Goal: Transaction & Acquisition: Purchase product/service

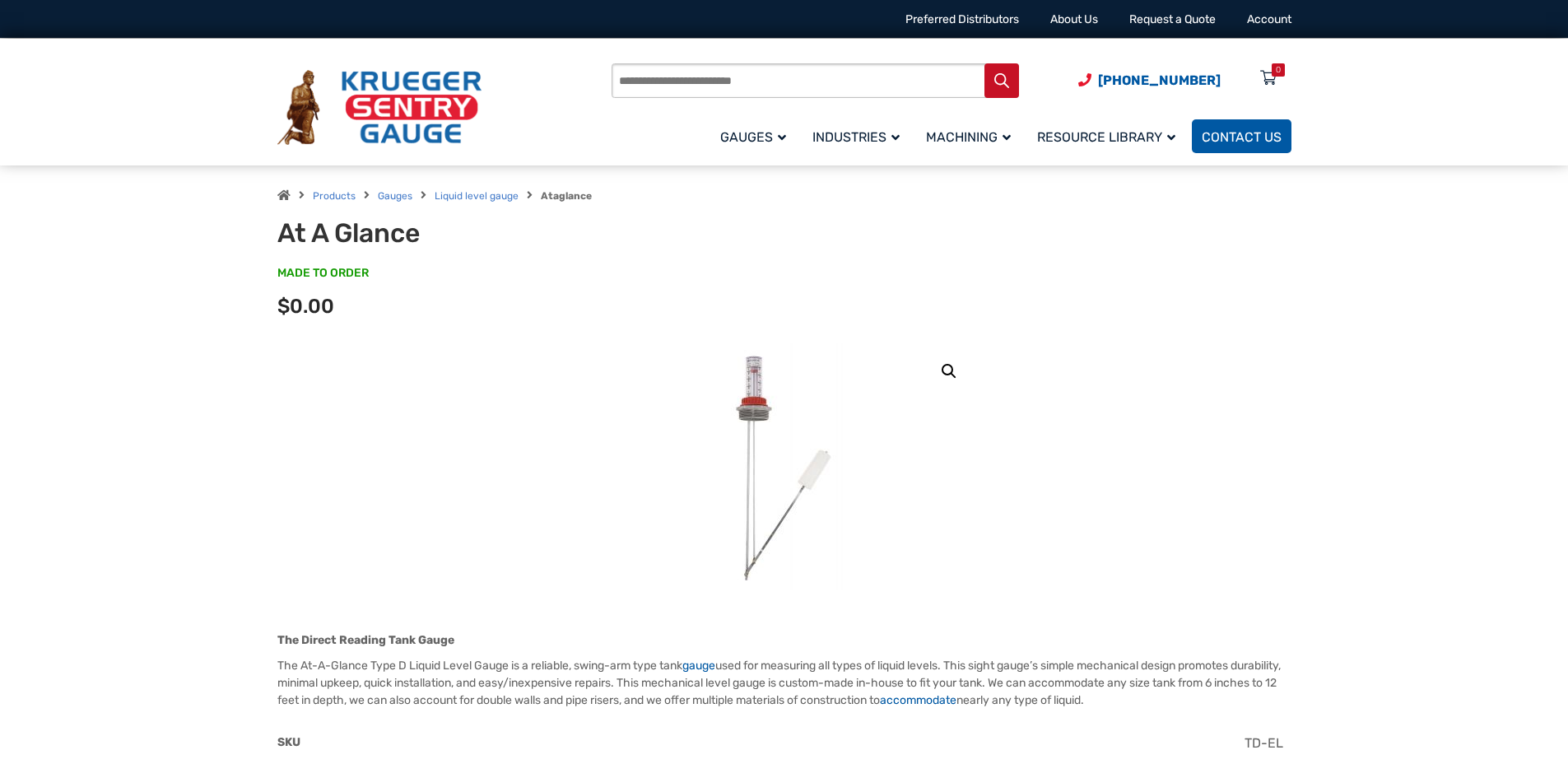
click at [1261, 132] on span "Contact Us" at bounding box center [1242, 137] width 80 height 16
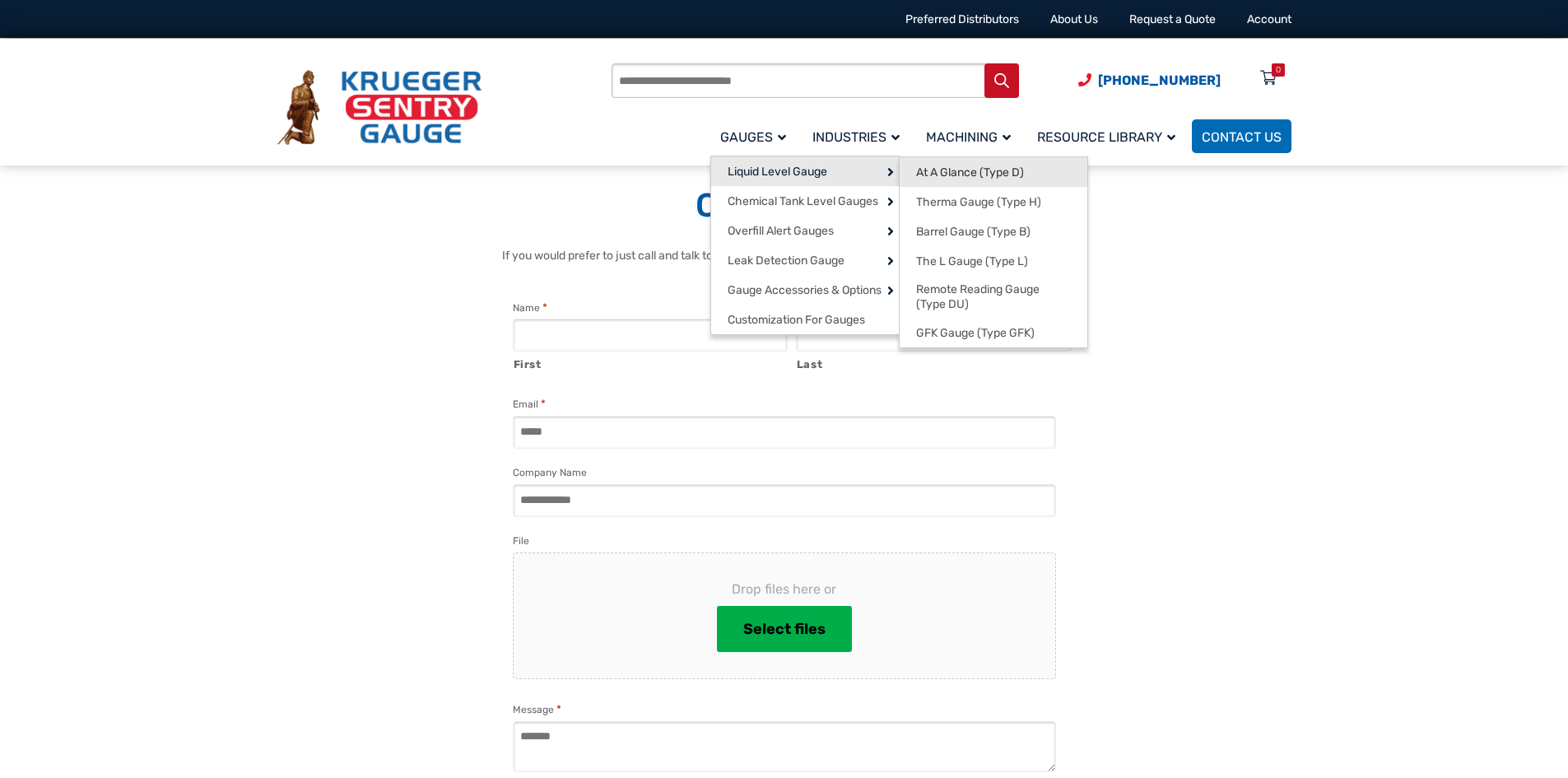
click at [983, 181] on link "At A Glance (Type D)" at bounding box center [994, 171] width 188 height 30
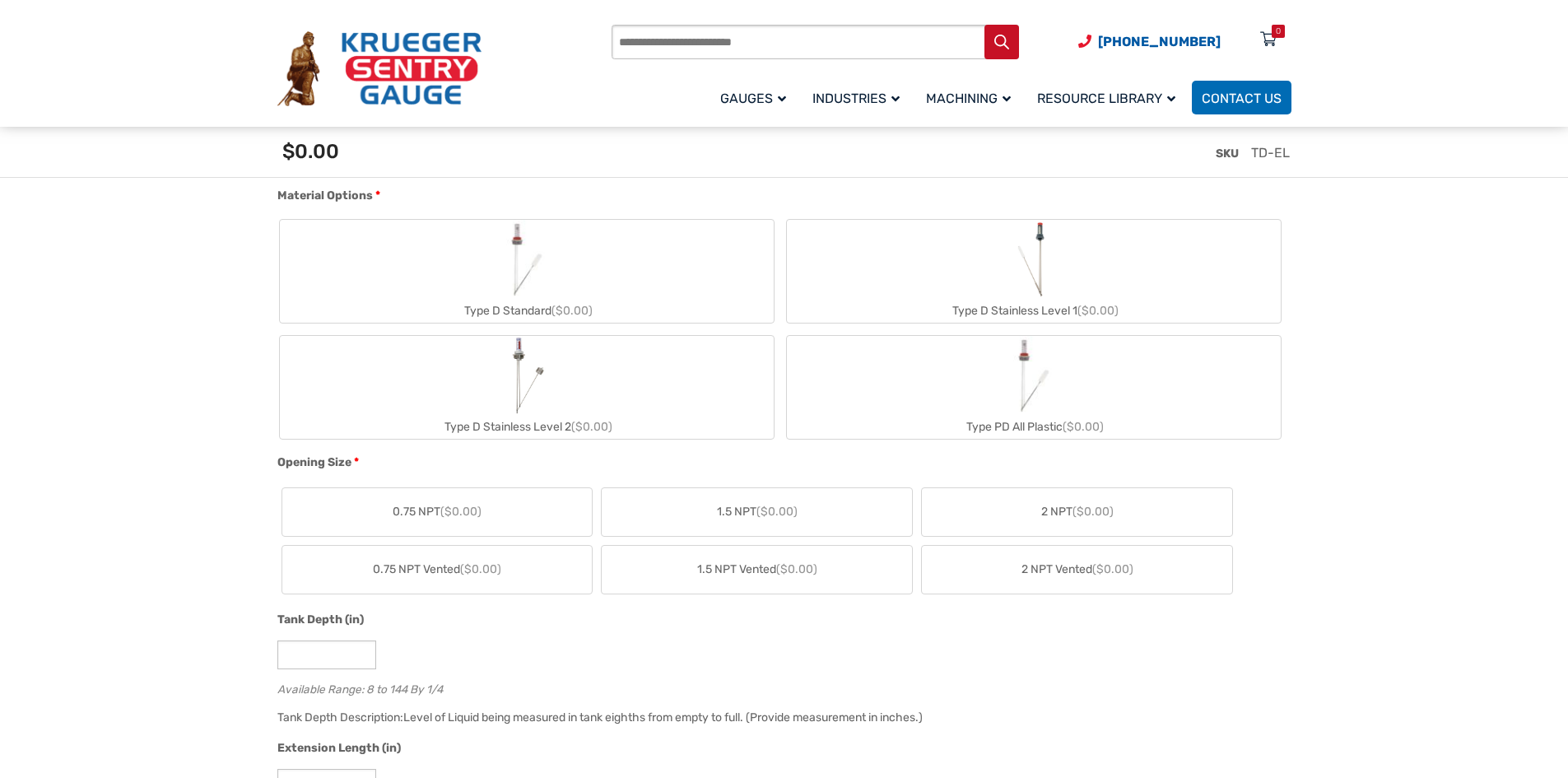
scroll to position [659, 0]
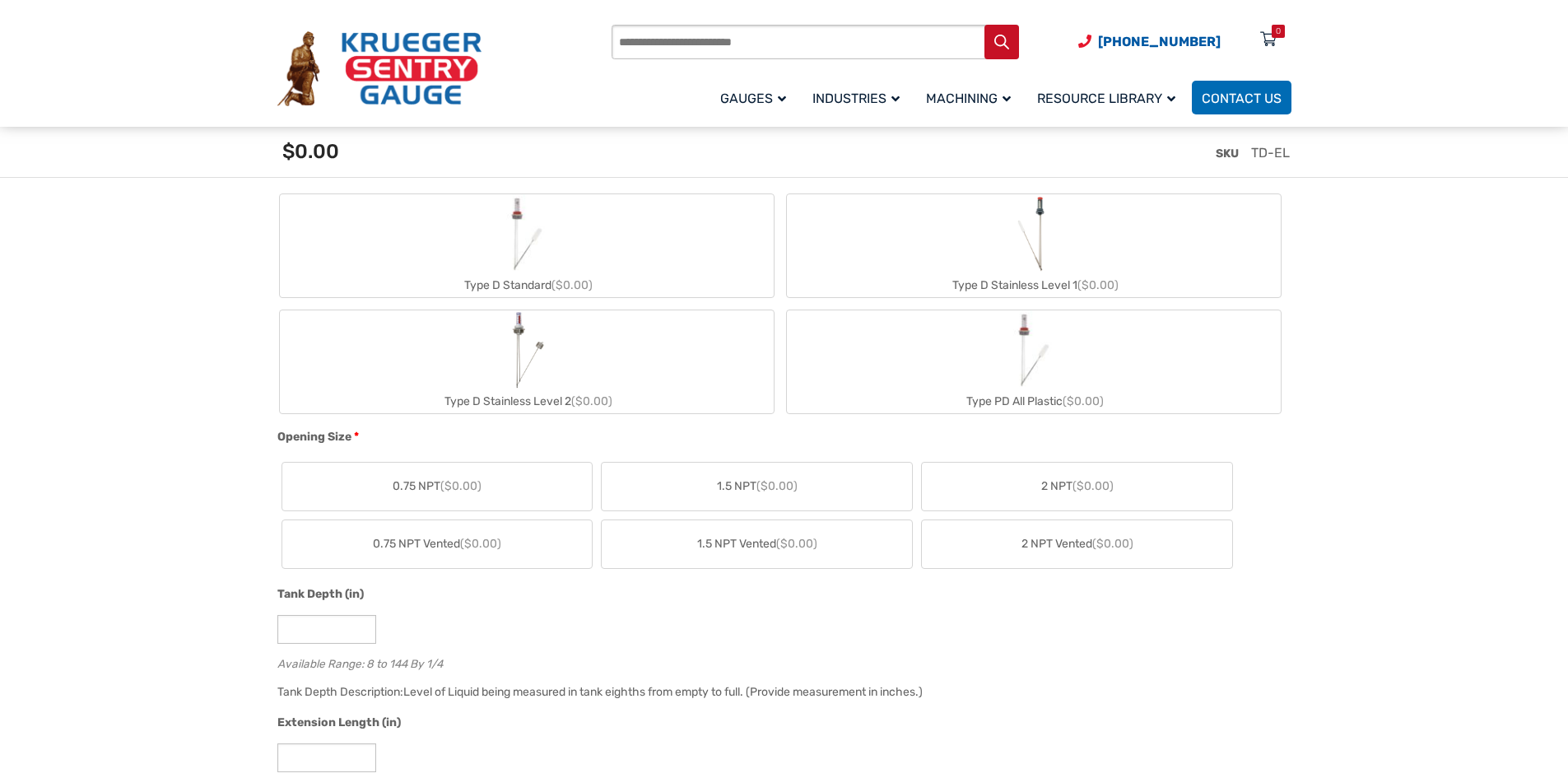
click at [1087, 483] on span "($0.00)" at bounding box center [1093, 486] width 41 height 14
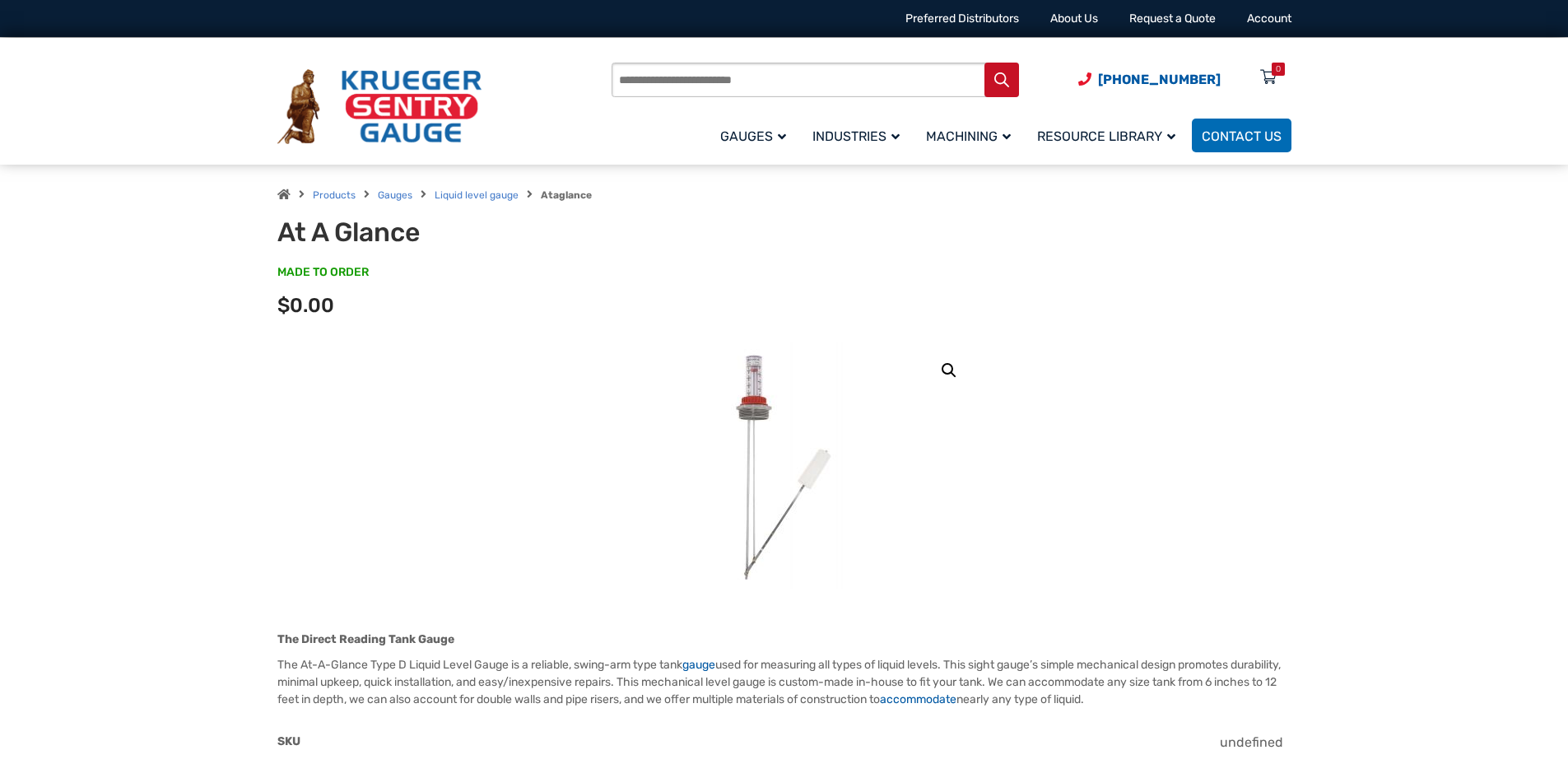
scroll to position [0, 0]
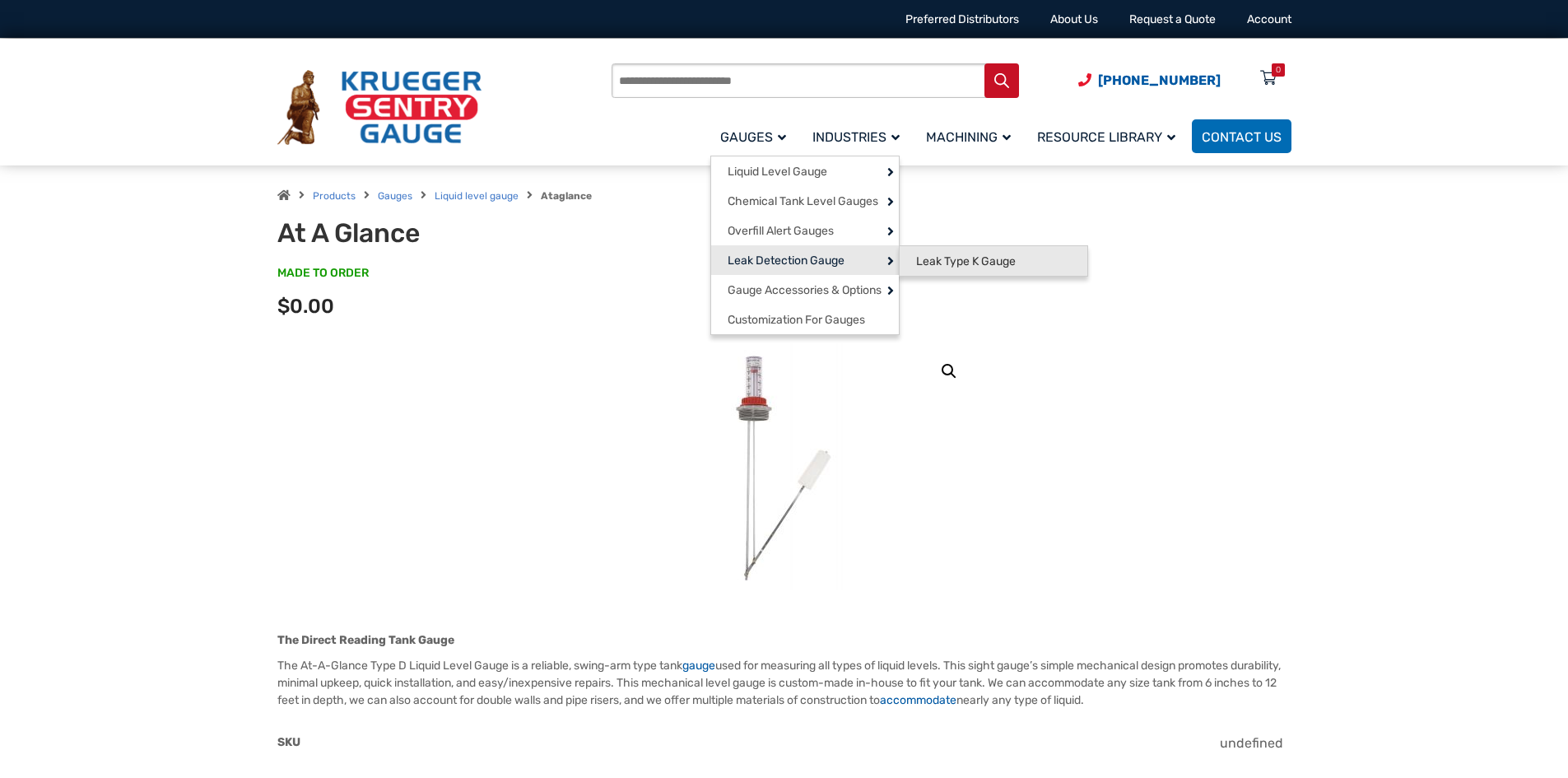
click at [943, 268] on span "Leak Type K Gauge" at bounding box center [966, 262] width 100 height 15
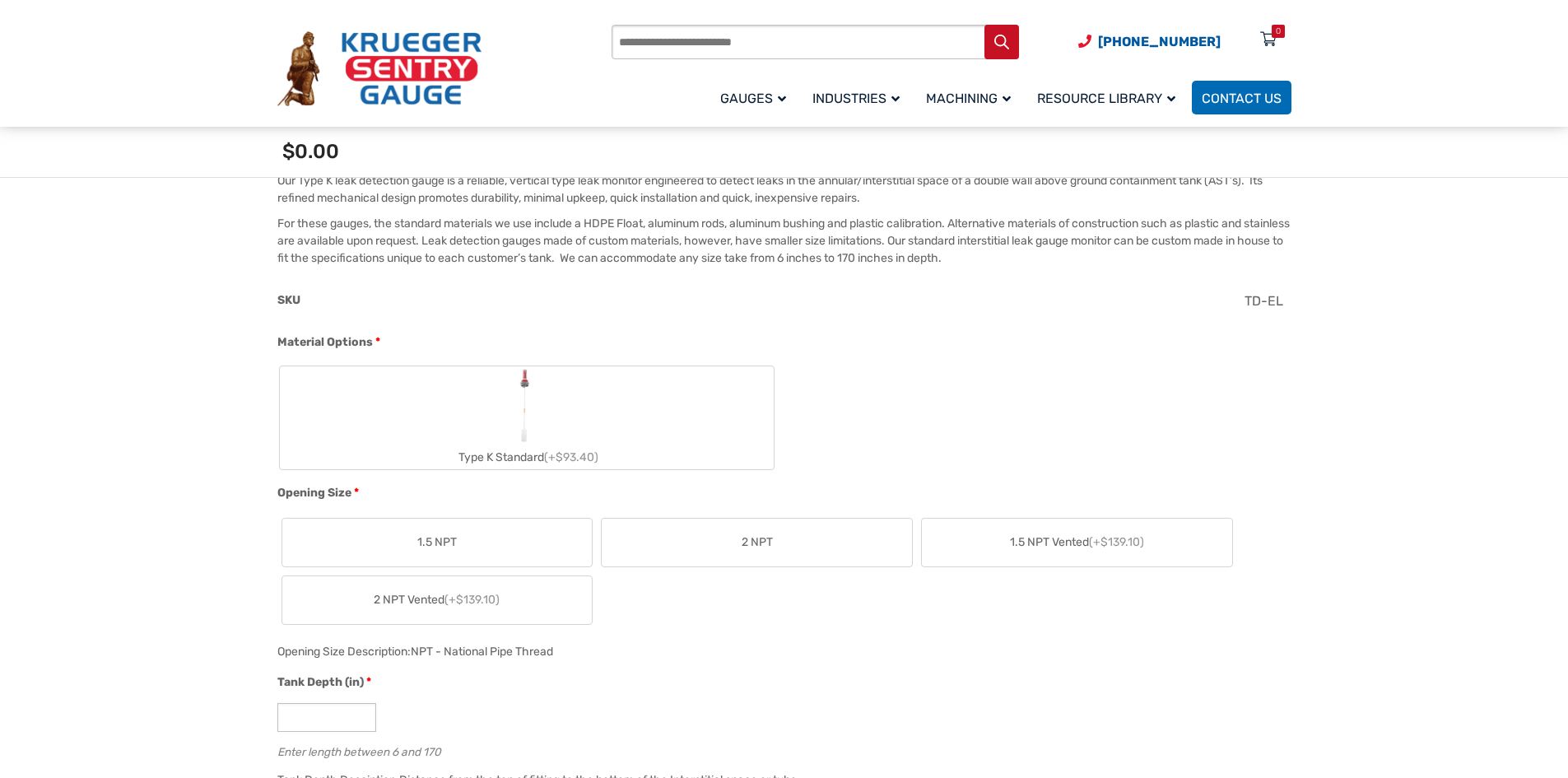
scroll to position [494, 0]
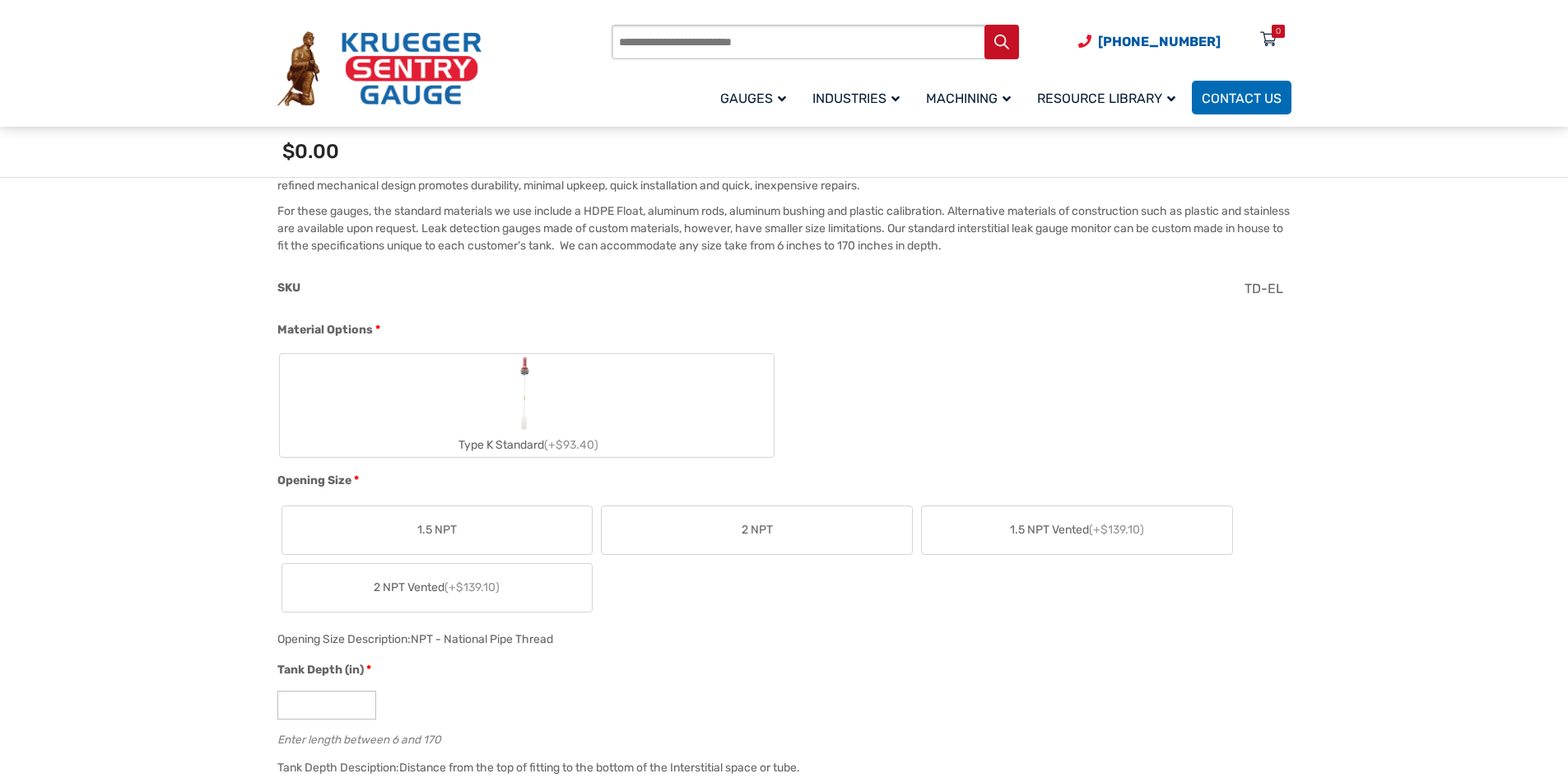
click at [719, 541] on label "2 NPT" at bounding box center [757, 530] width 310 height 48
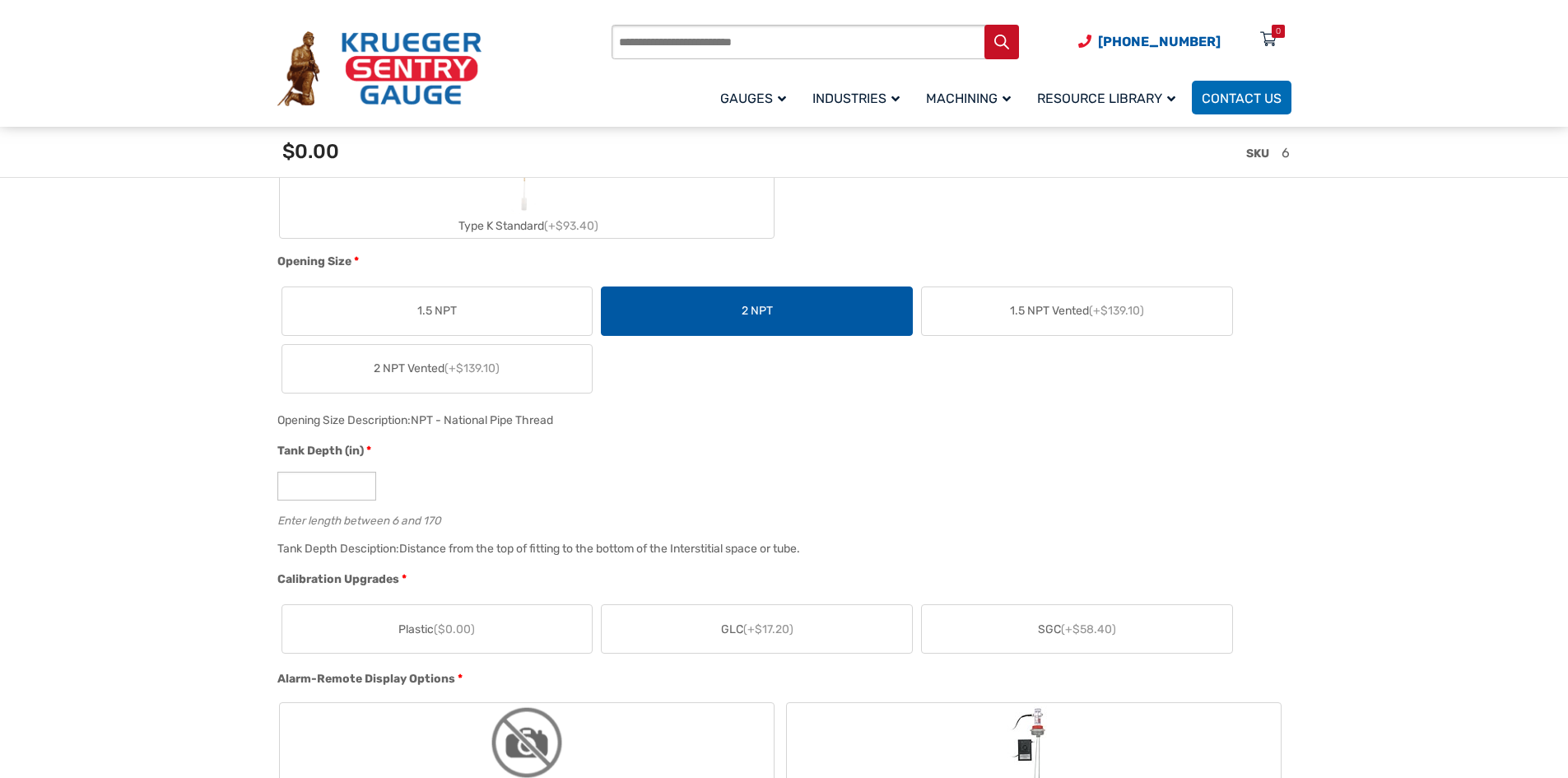
scroll to position [741, 0]
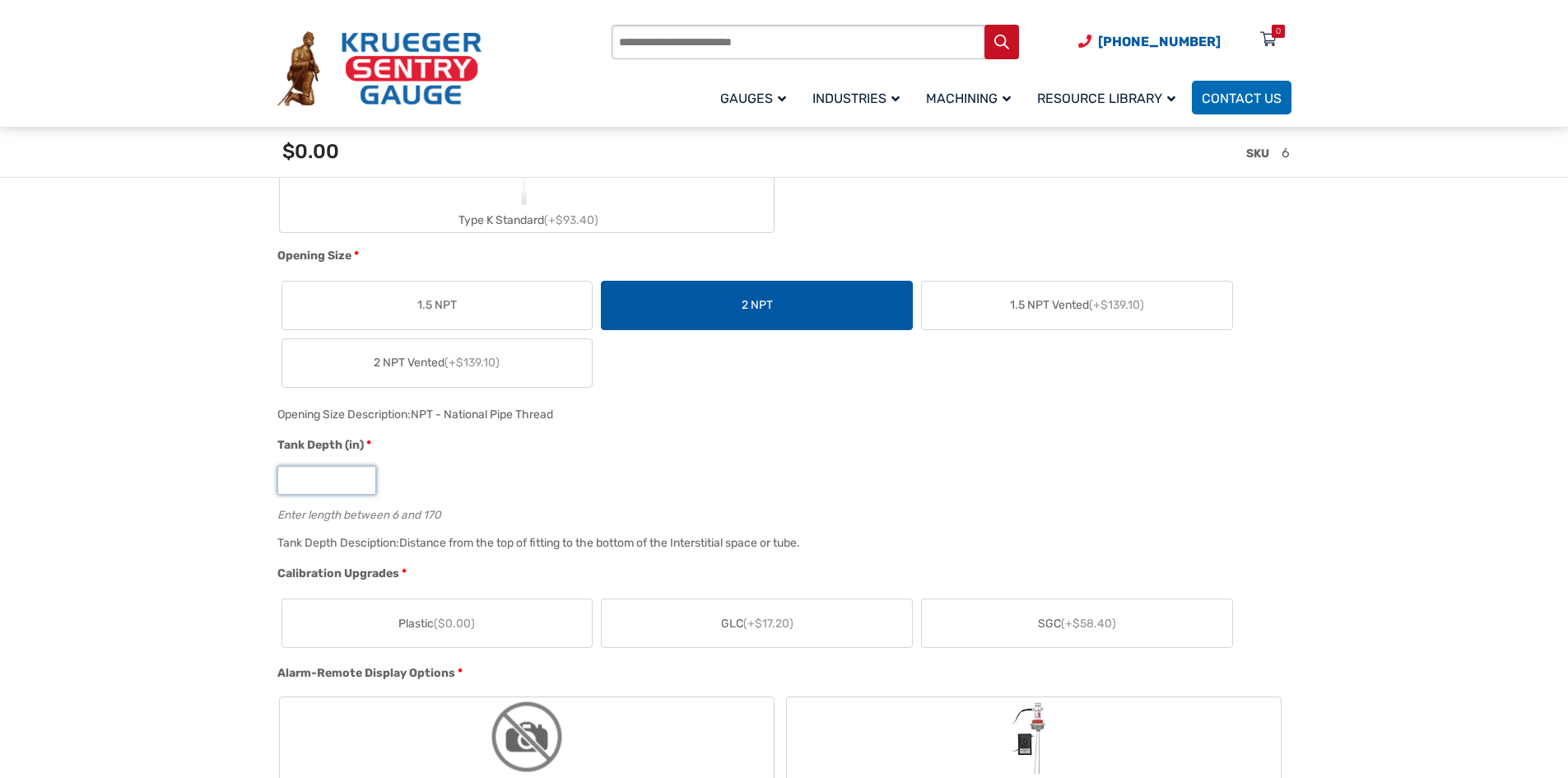
click at [310, 485] on input "*" at bounding box center [326, 480] width 99 height 29
click at [360, 475] on input "*" at bounding box center [326, 480] width 99 height 29
click at [360, 475] on input "**" at bounding box center [326, 480] width 99 height 29
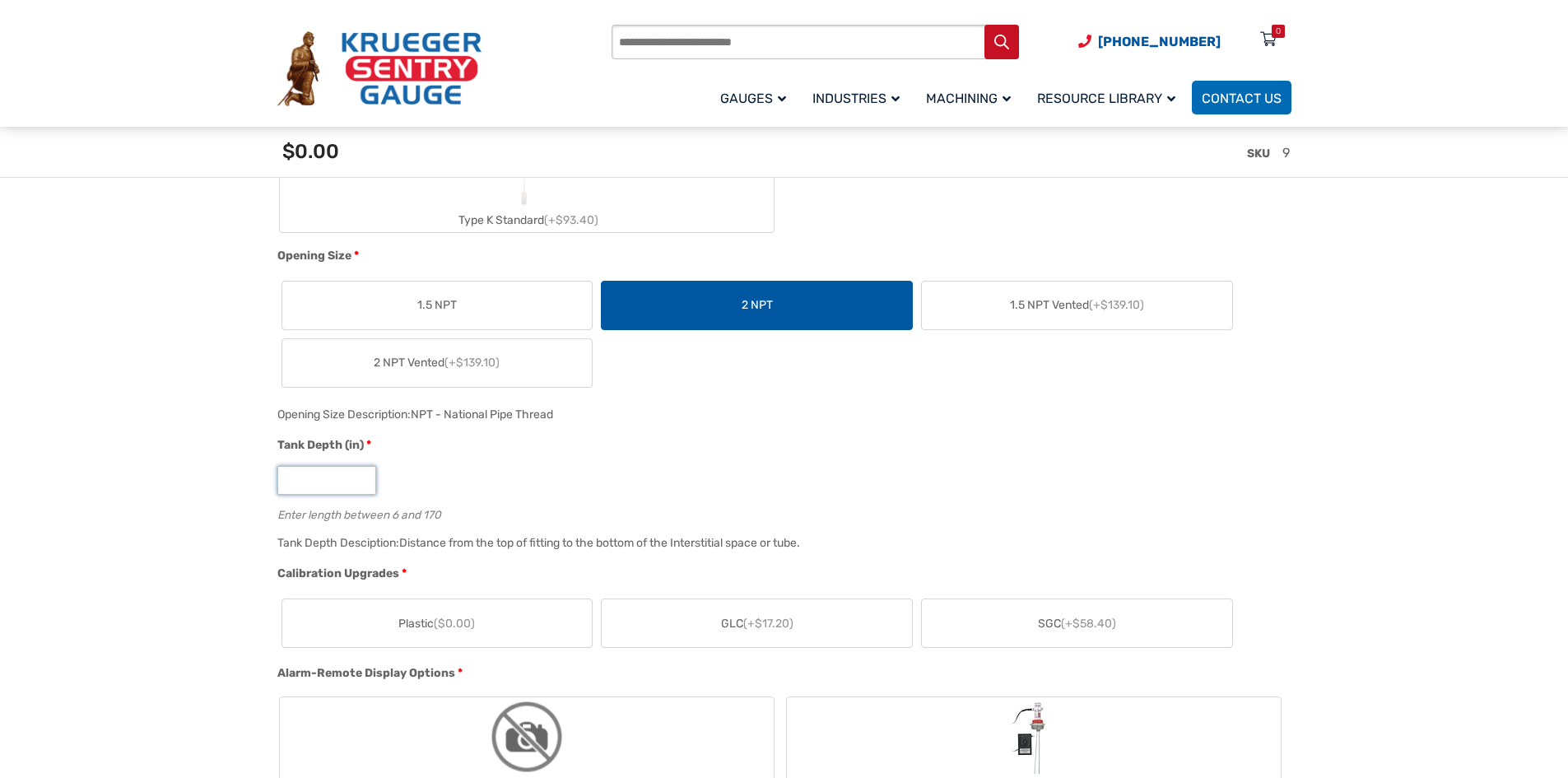
click at [360, 475] on input "**" at bounding box center [326, 480] width 99 height 29
type input "**"
click at [360, 475] on input "**" at bounding box center [326, 480] width 99 height 29
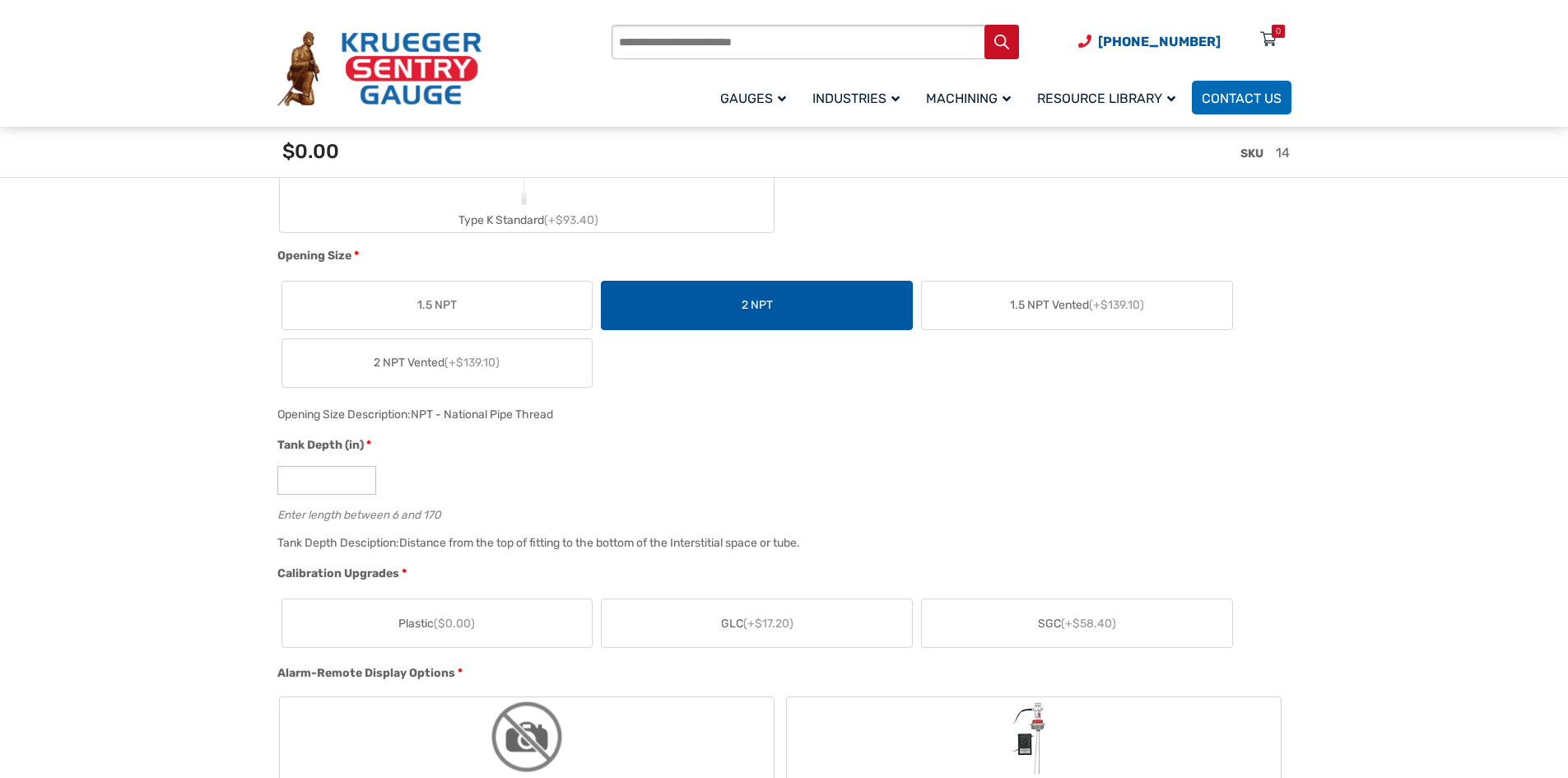
click at [494, 456] on div "Tank Depth (in) *" at bounding box center [780, 446] width 1006 height 21
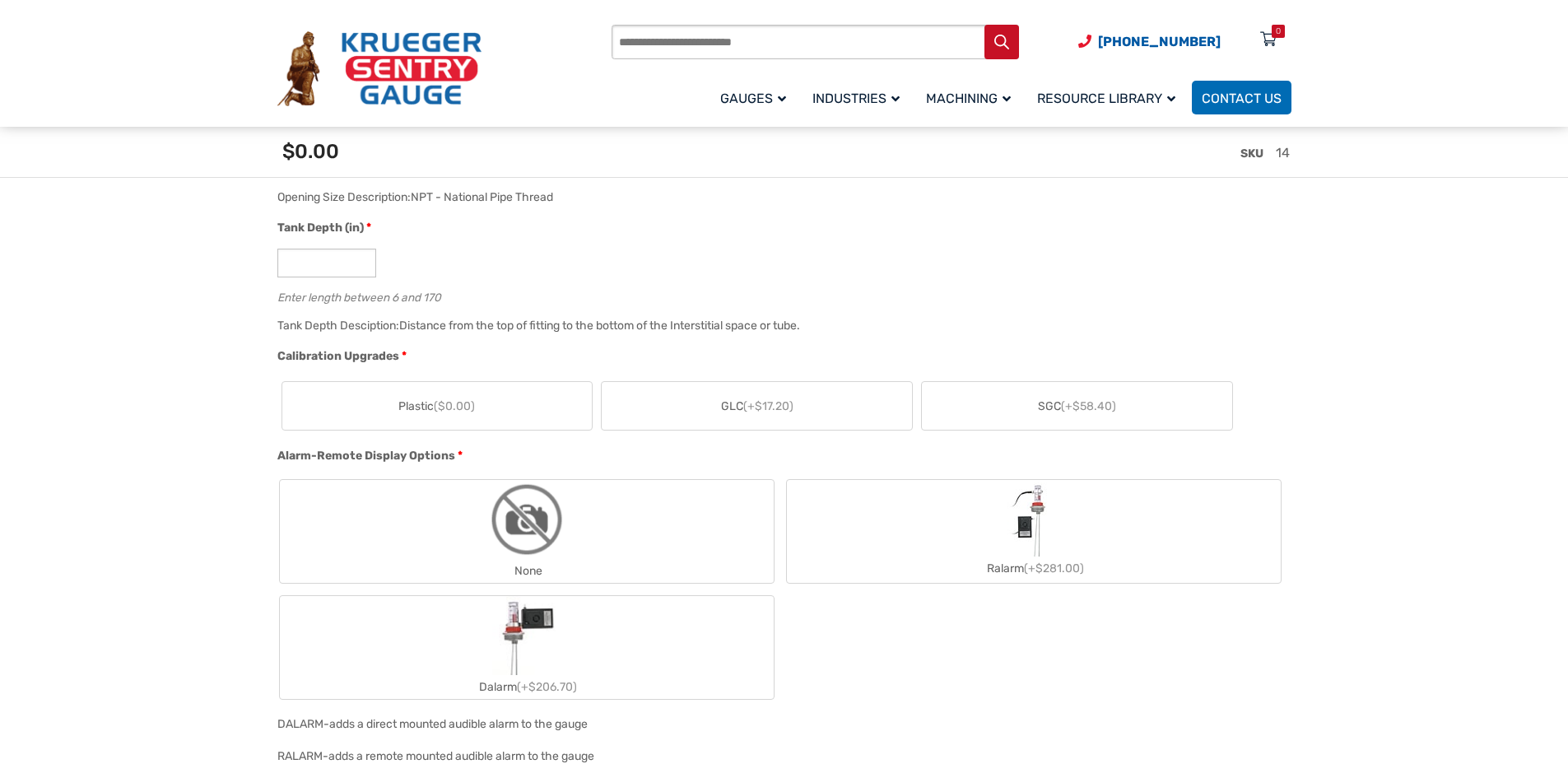
scroll to position [988, 0]
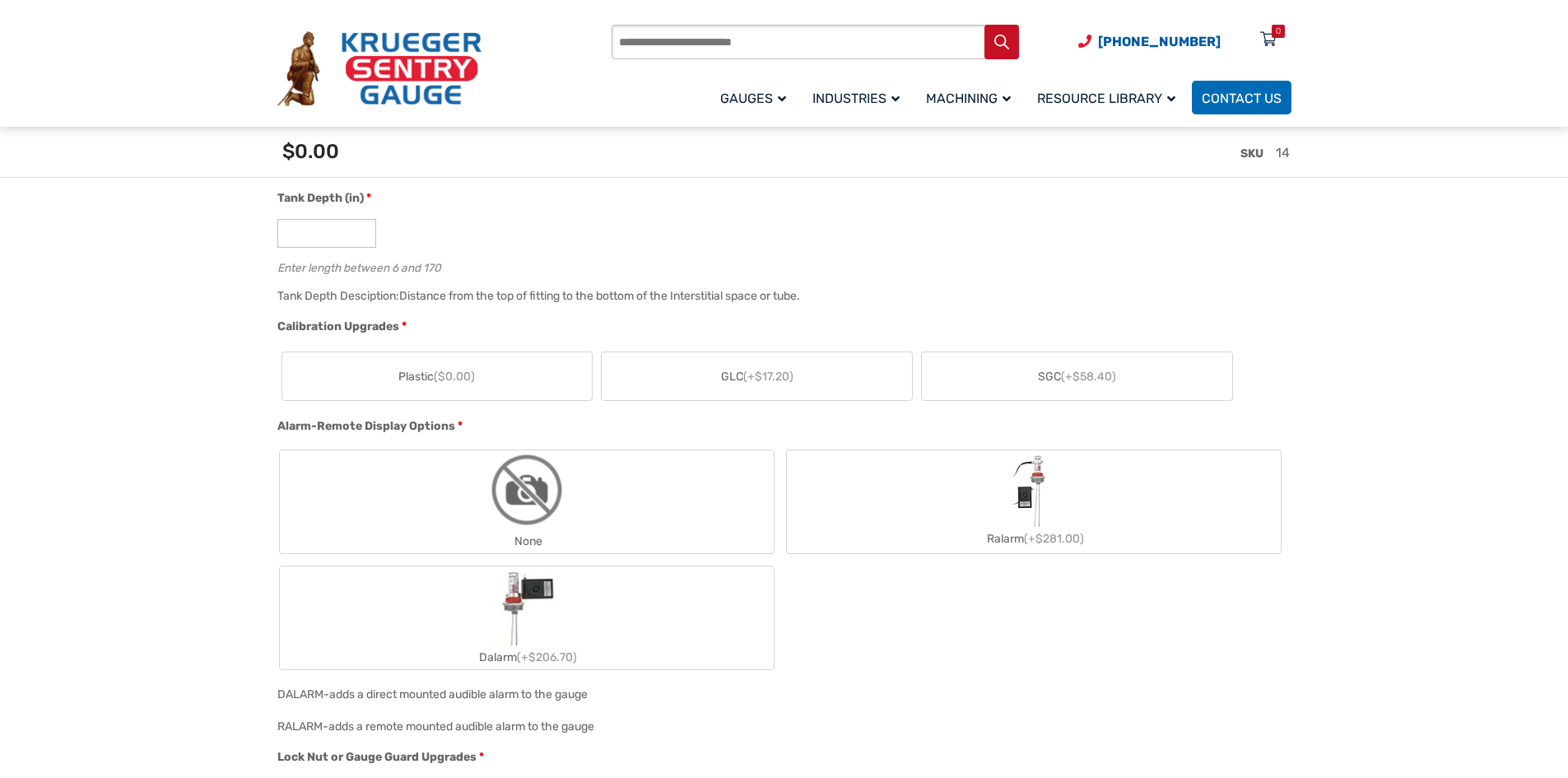
click at [544, 493] on img "None" at bounding box center [527, 490] width 79 height 79
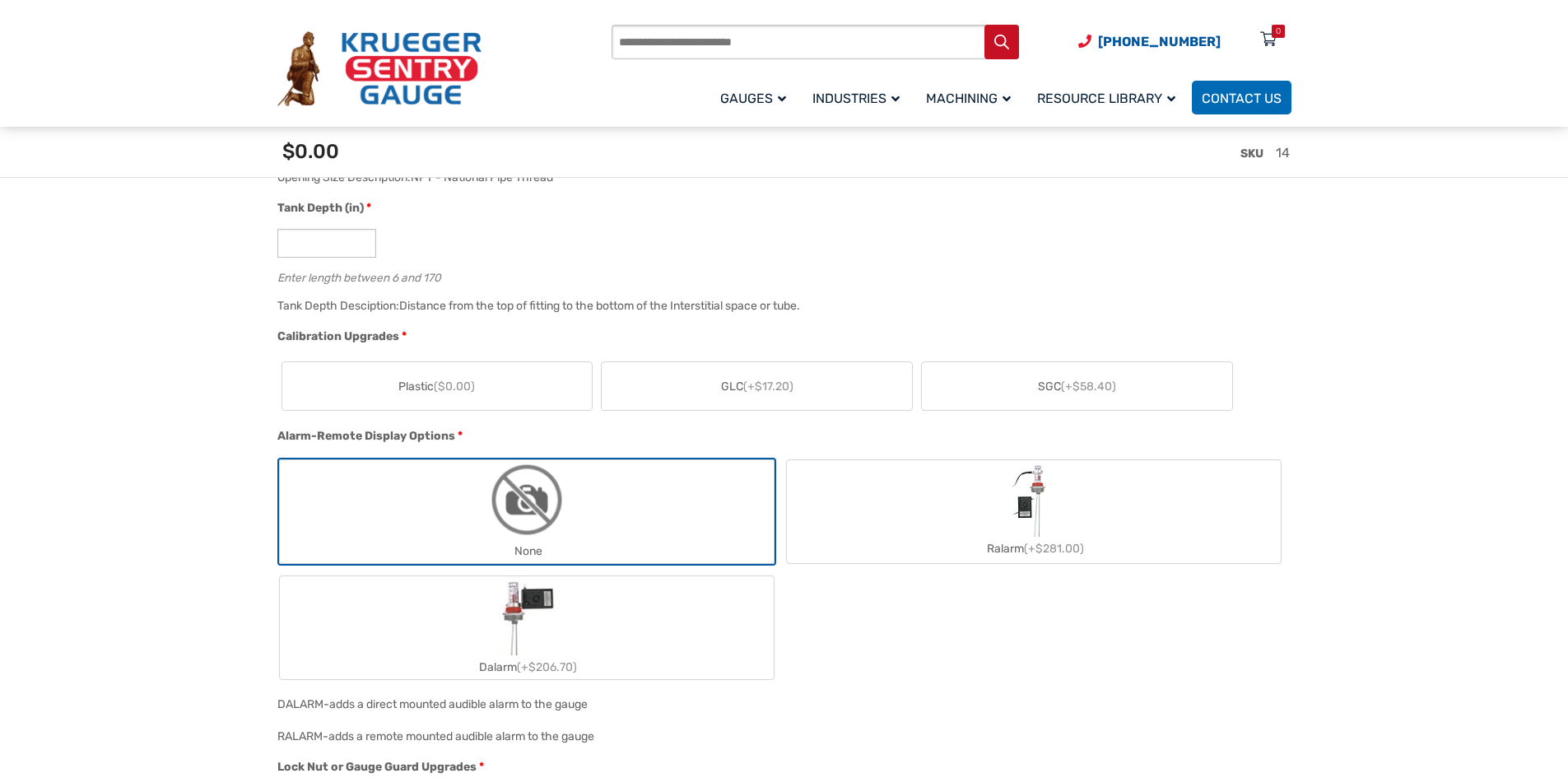
scroll to position [741, 0]
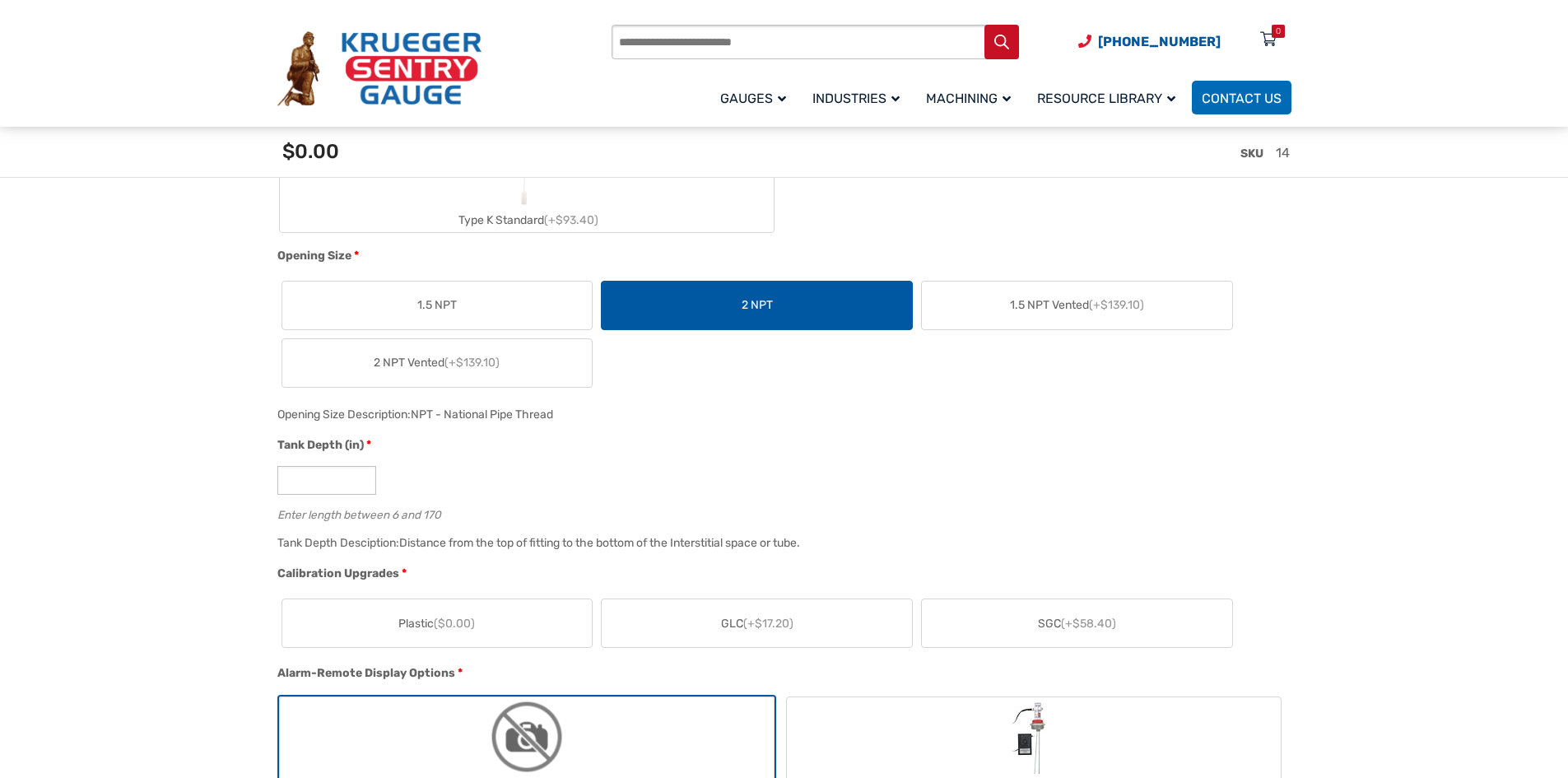
click at [497, 608] on label "Plastic ($0.00)" at bounding box center [438, 624] width 310 height 48
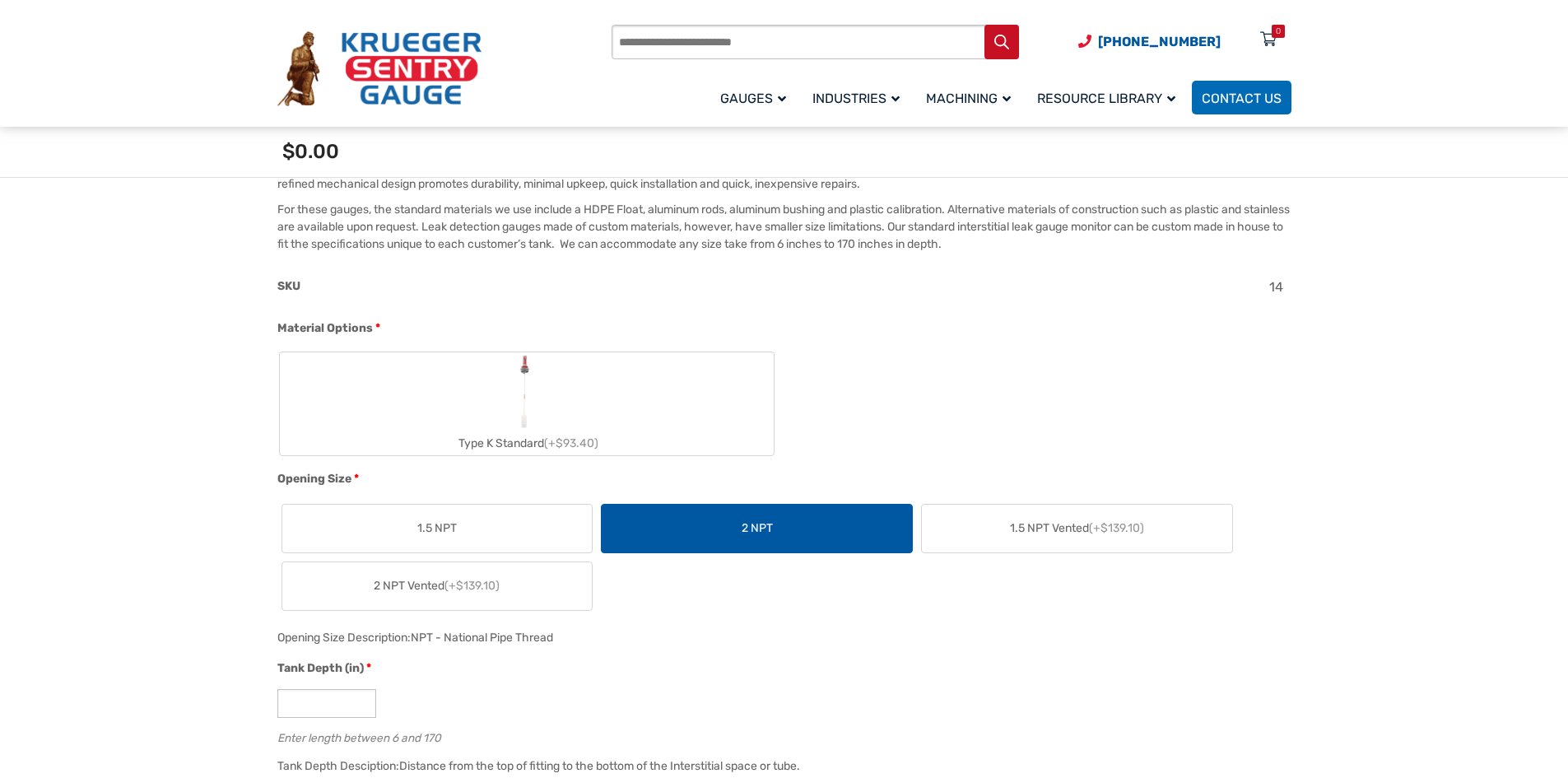
scroll to position [494, 0]
click at [478, 416] on label "Type K Standard (+$93.40)" at bounding box center [527, 406] width 494 height 103
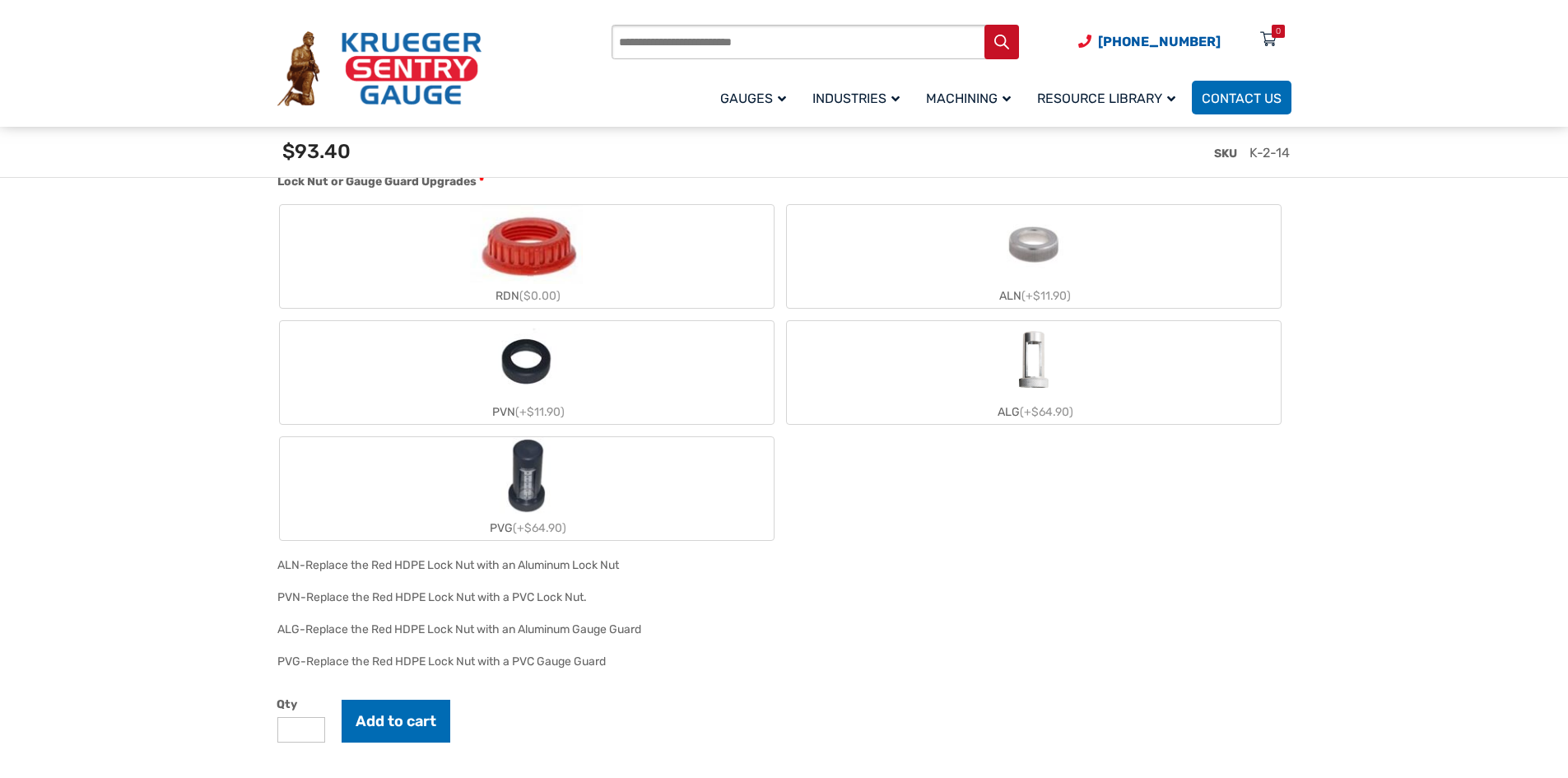
scroll to position [1564, 0]
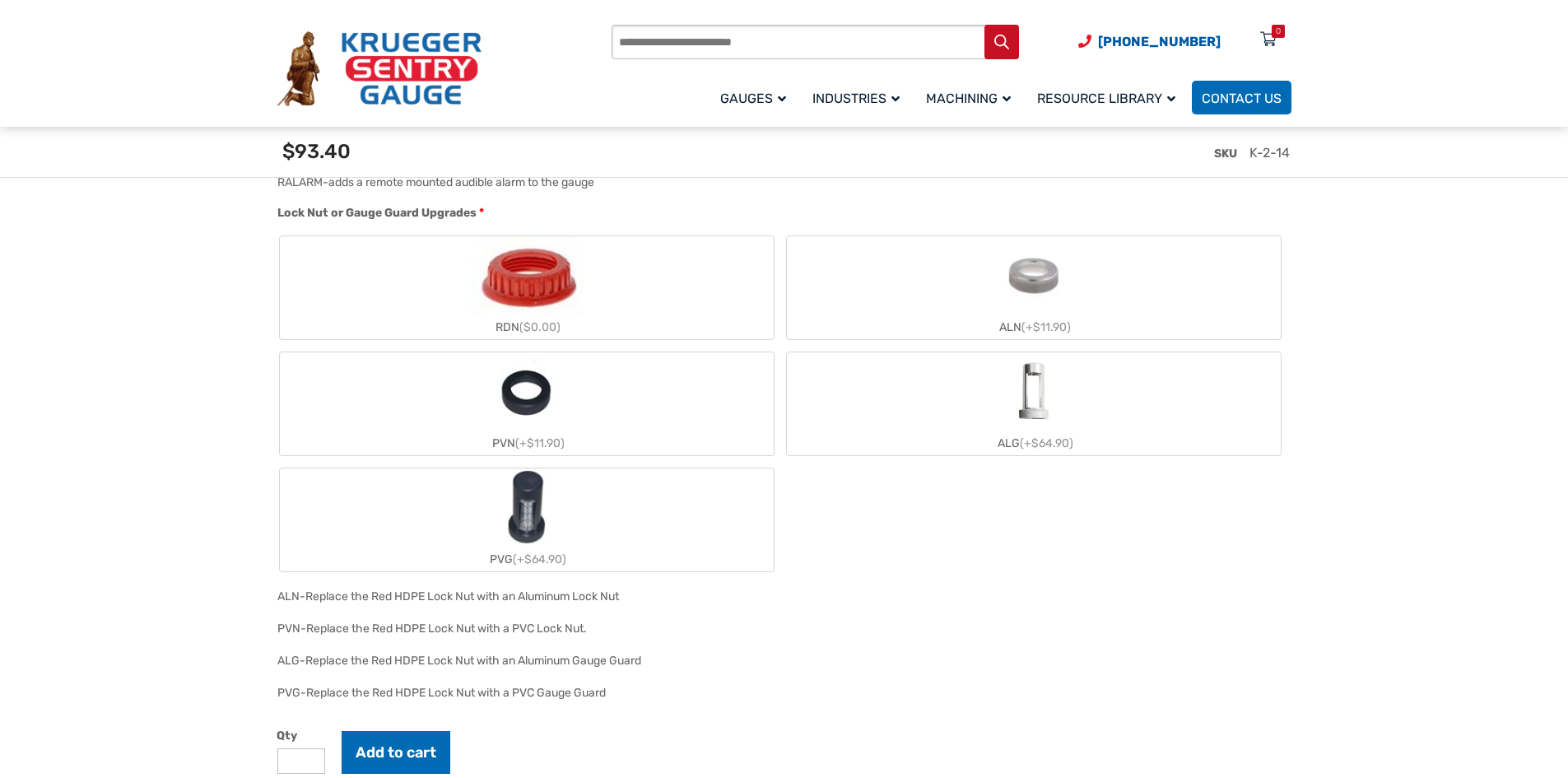
click at [380, 86] on img at bounding box center [380, 69] width 204 height 76
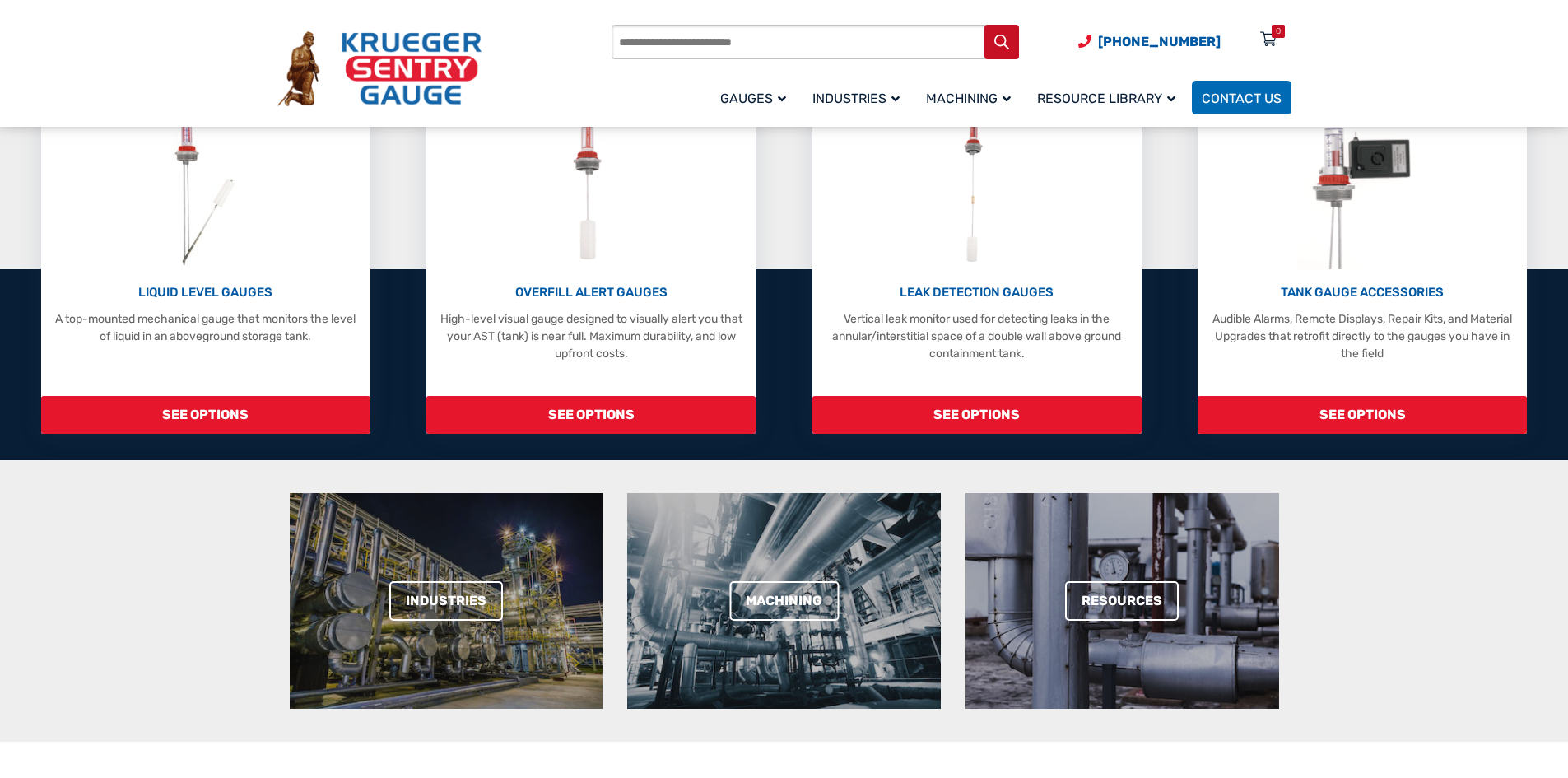
scroll to position [412, 0]
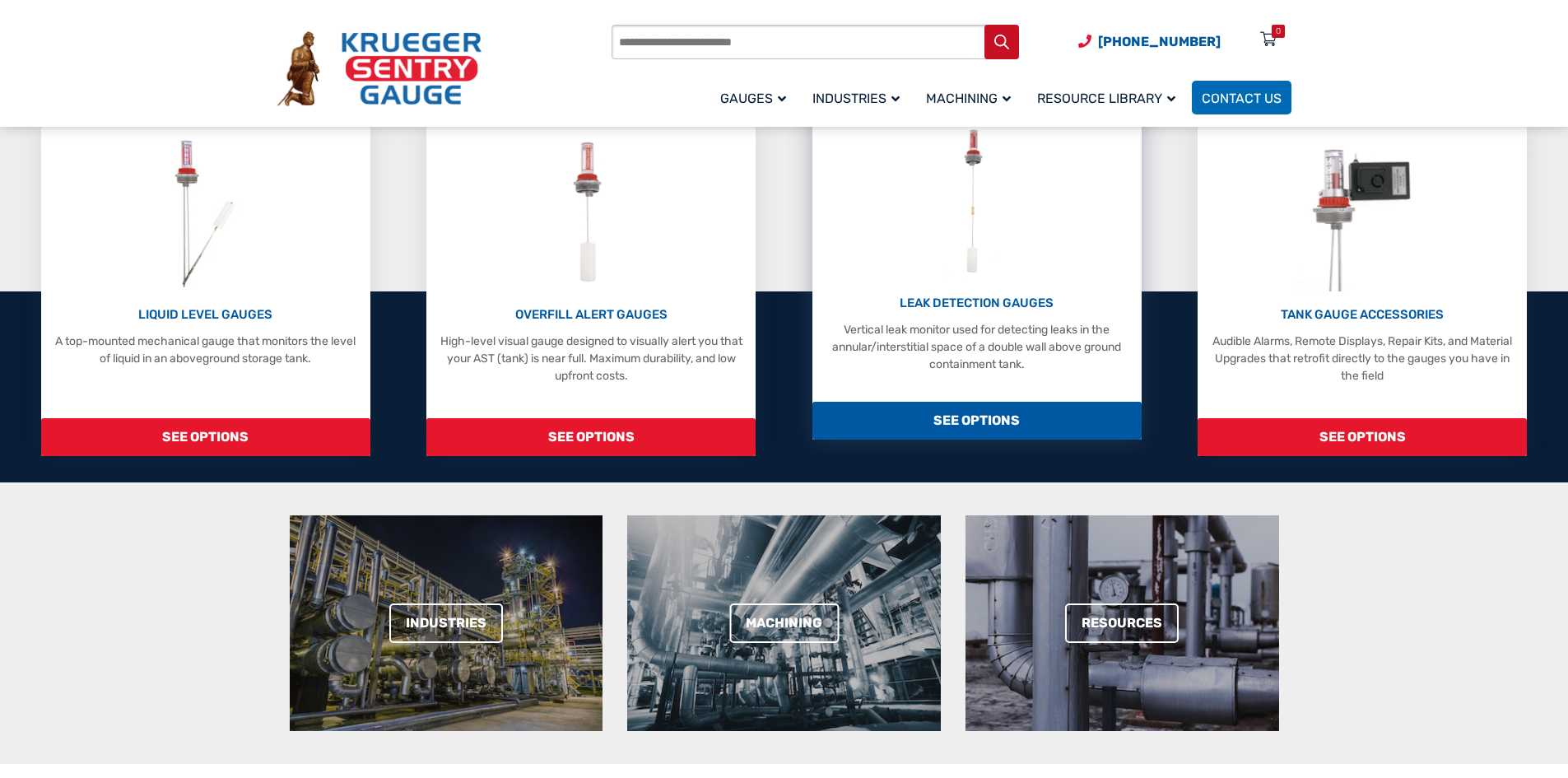
click at [1003, 435] on span "SEE OPTIONS" at bounding box center [977, 420] width 329 height 38
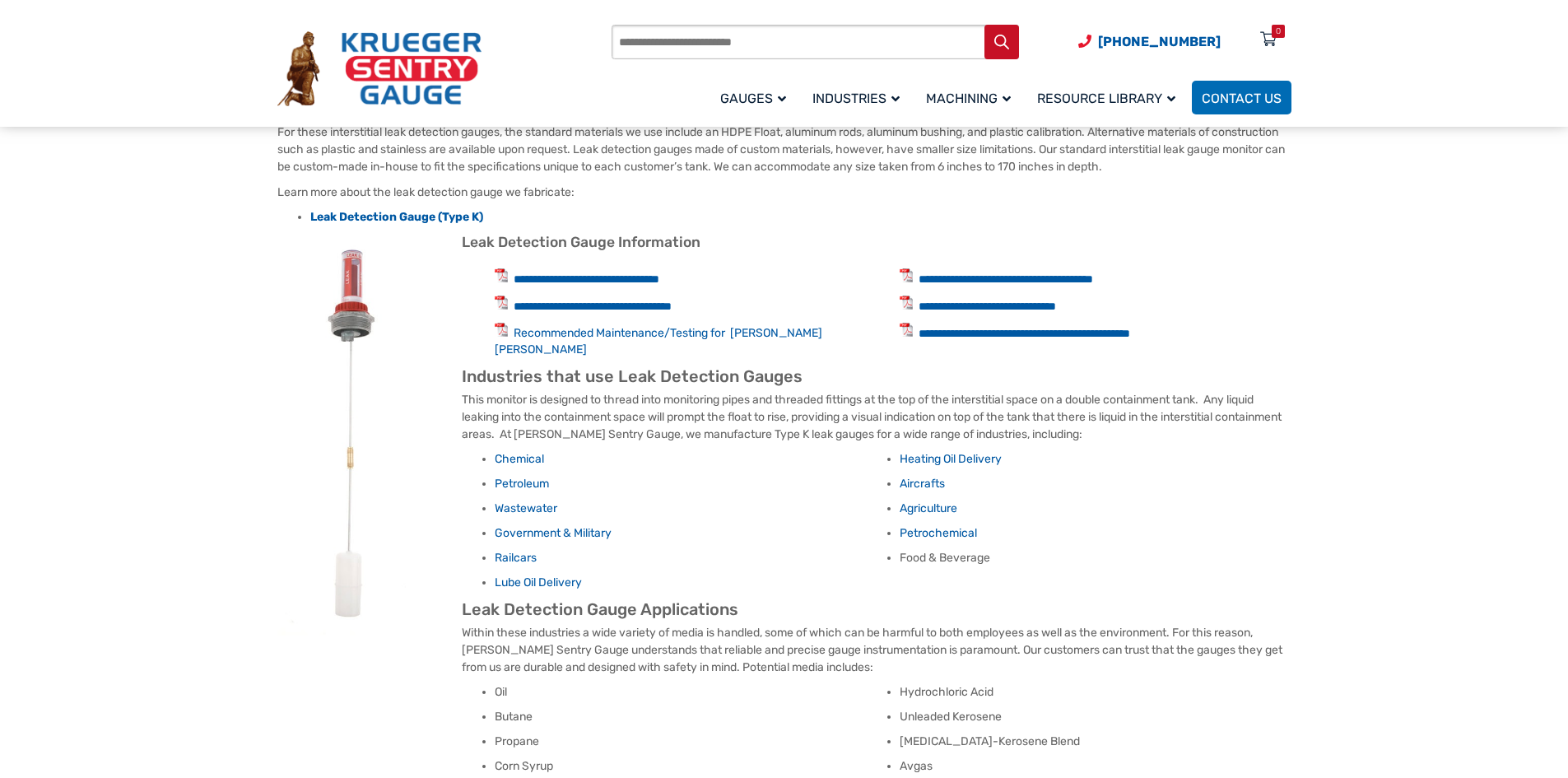
scroll to position [741, 0]
click at [428, 219] on strong "Leak Detection Gauge (Type K)" at bounding box center [396, 218] width 173 height 14
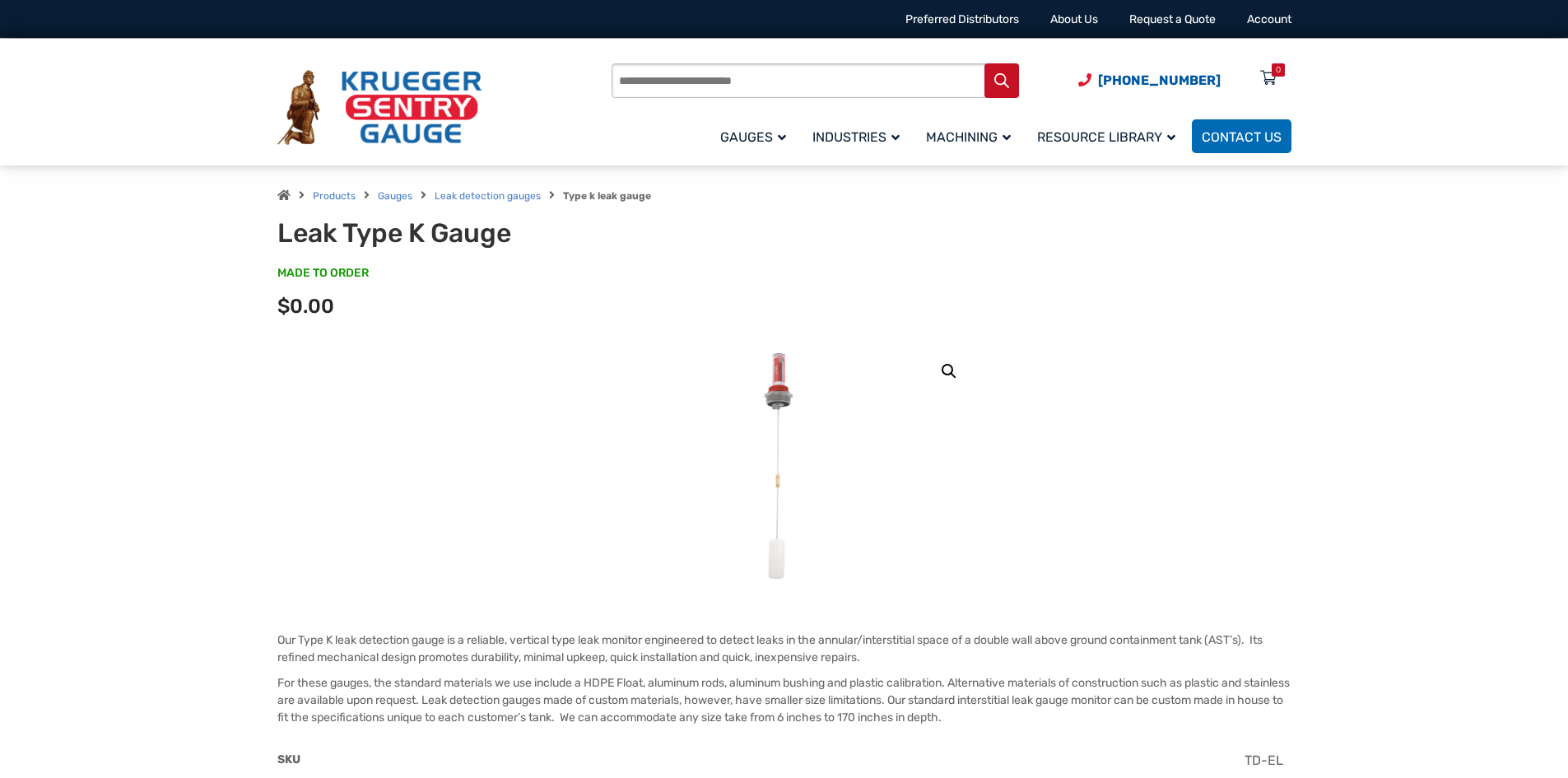
click at [467, 189] on span "Leak detection gauges" at bounding box center [488, 195] width 106 height 16
click at [467, 193] on link "Leak detection gauges" at bounding box center [488, 196] width 106 height 12
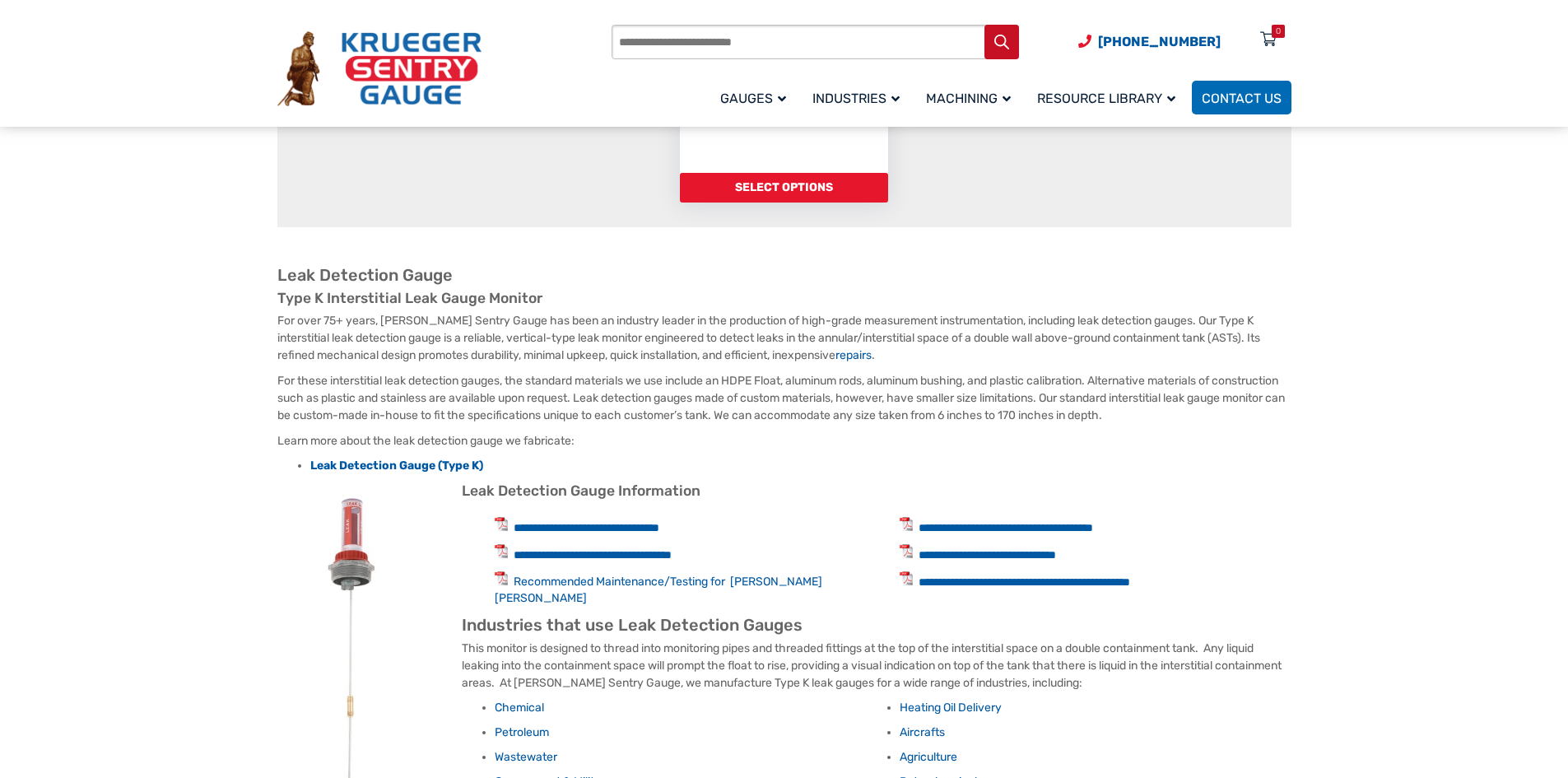
scroll to position [494, 0]
click at [642, 529] on link "**********" at bounding box center [586, 527] width 146 height 12
